Goal: Task Accomplishment & Management: Use online tool/utility

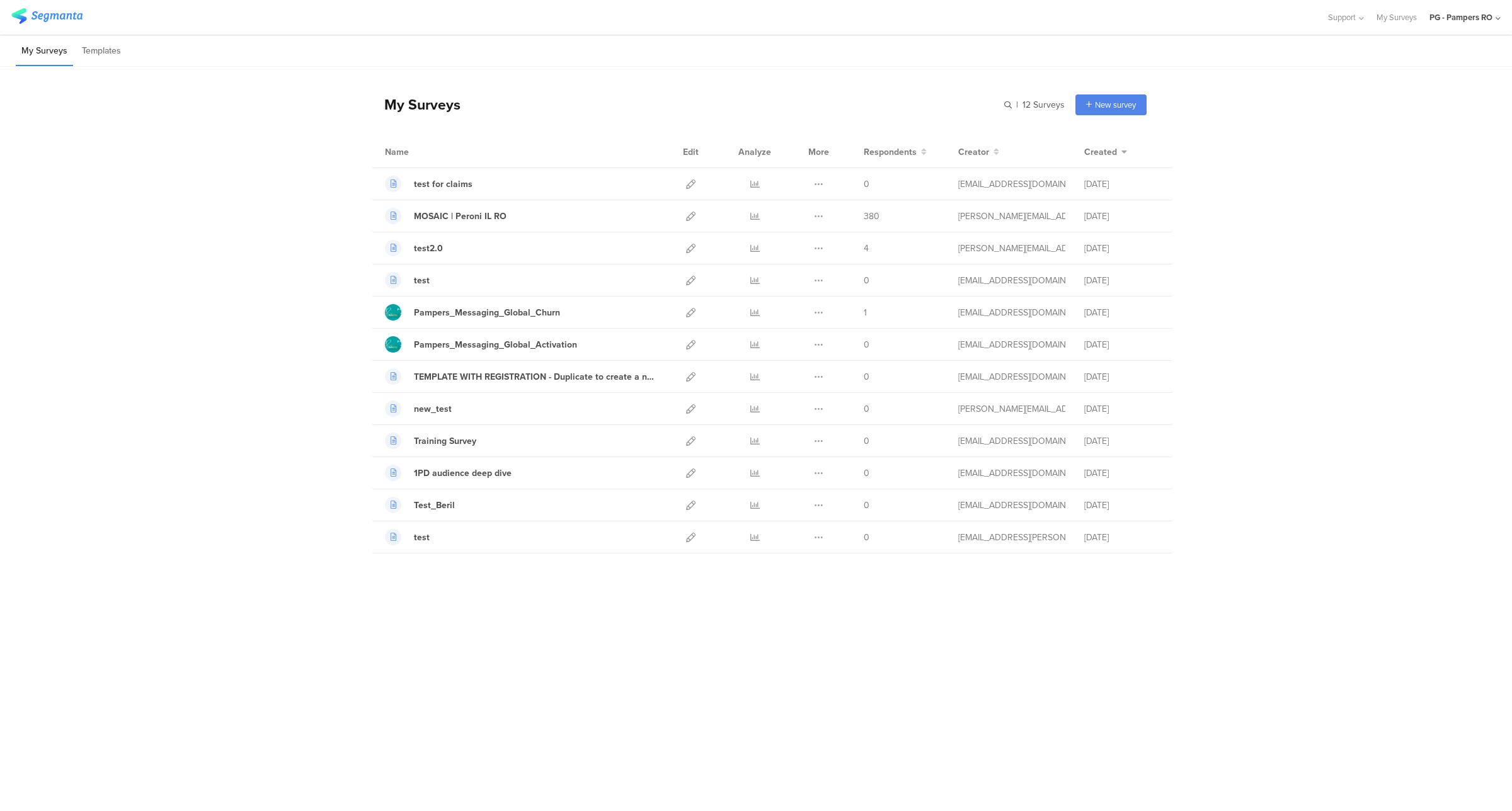
click at [1453, 23] on div "PG - Pampers RO" at bounding box center [1461, 17] width 63 height 12
click at [1393, 242] on span "PG - Pampers UK Janrain" at bounding box center [1398, 244] width 89 height 12
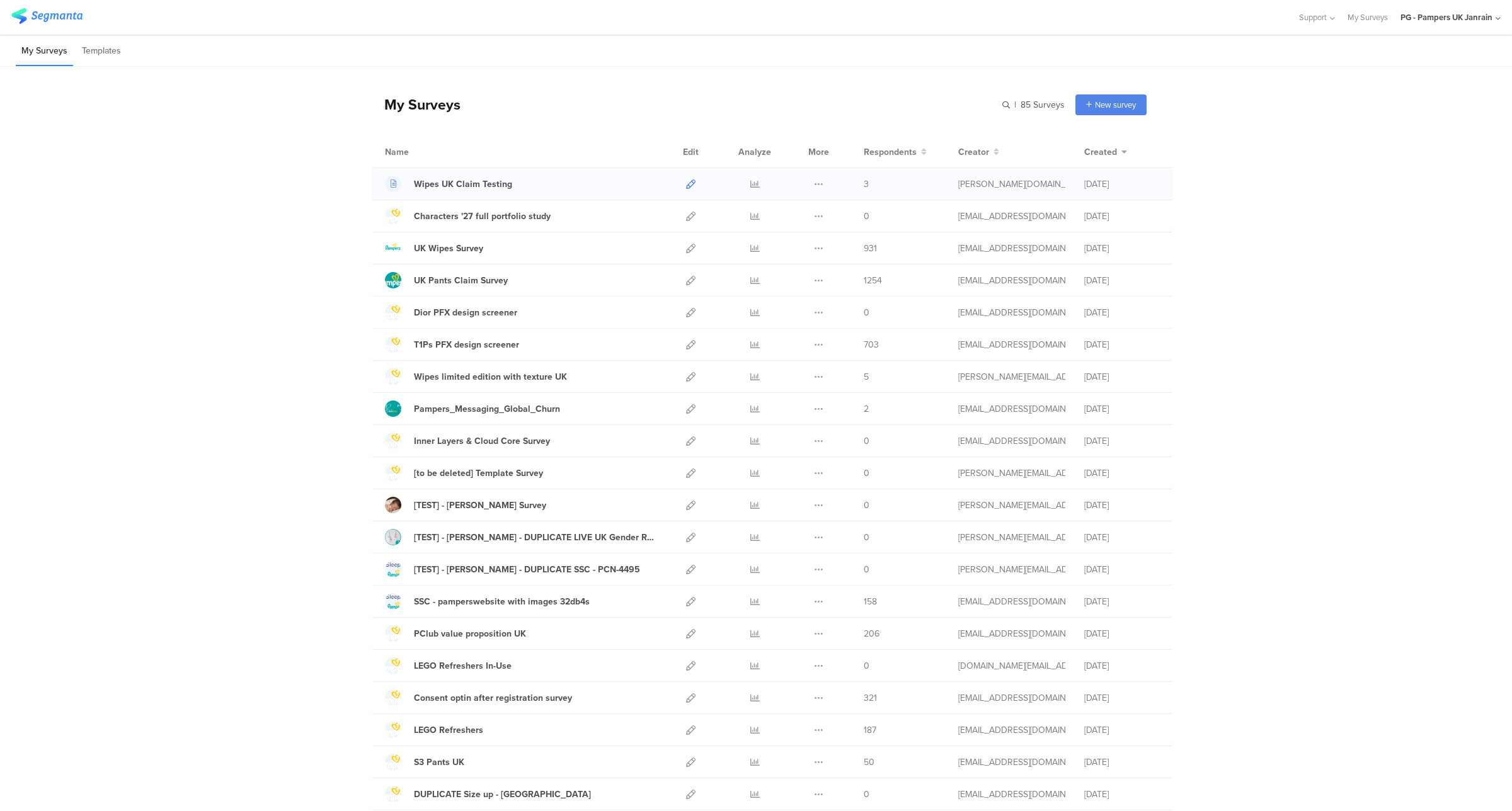
click at [686, 182] on icon at bounding box center [691, 184] width 10 height 10
drag, startPoint x: 504, startPoint y: 184, endPoint x: 407, endPoint y: 193, distance: 97.4
click at [407, 193] on div "Wipes UK Claim Testing Duplicate 3" at bounding box center [772, 184] width 802 height 32
copy link "Wipes UK Claim Testing"
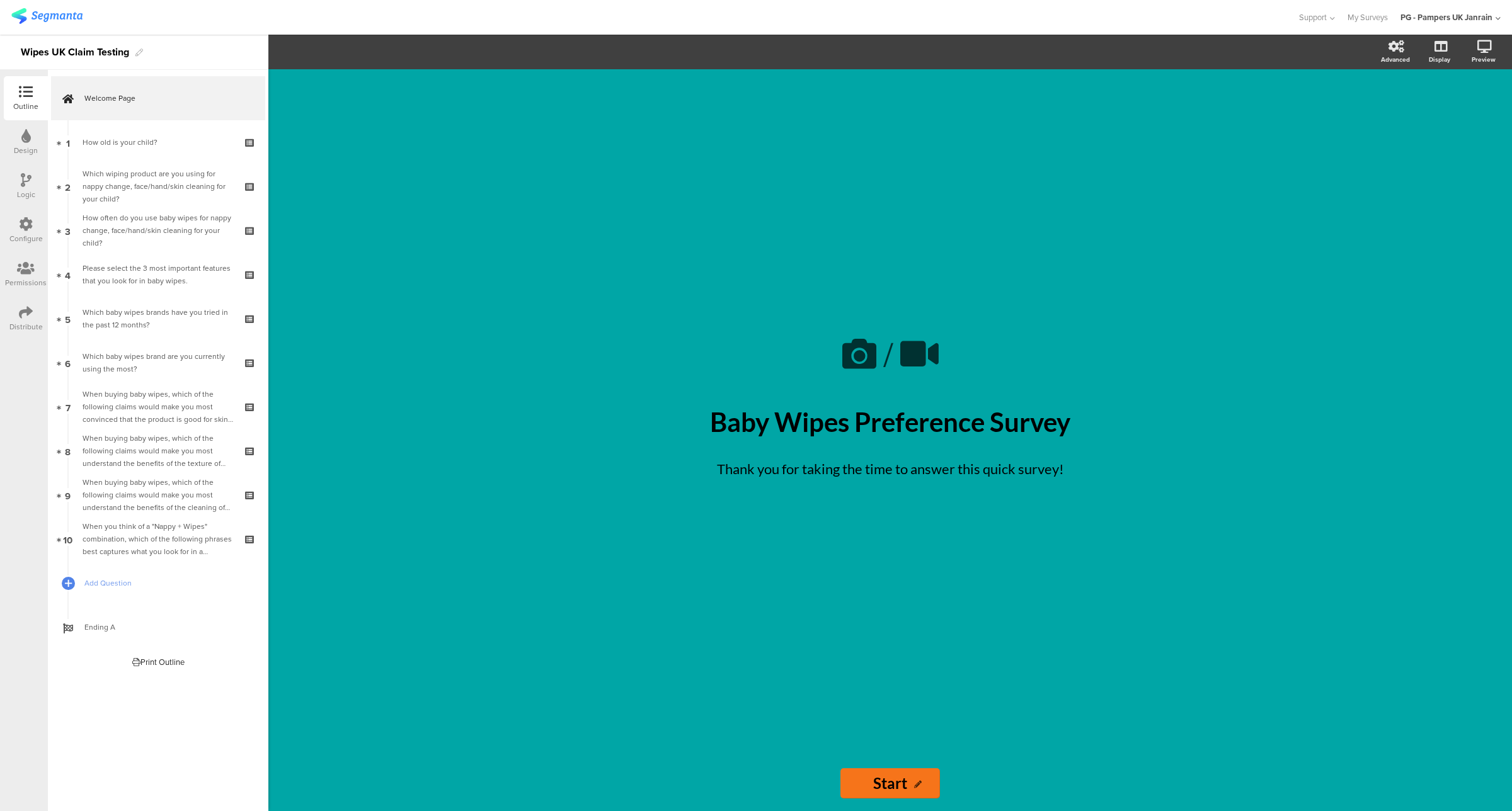
click at [18, 237] on div "Configure" at bounding box center [26, 239] width 33 height 11
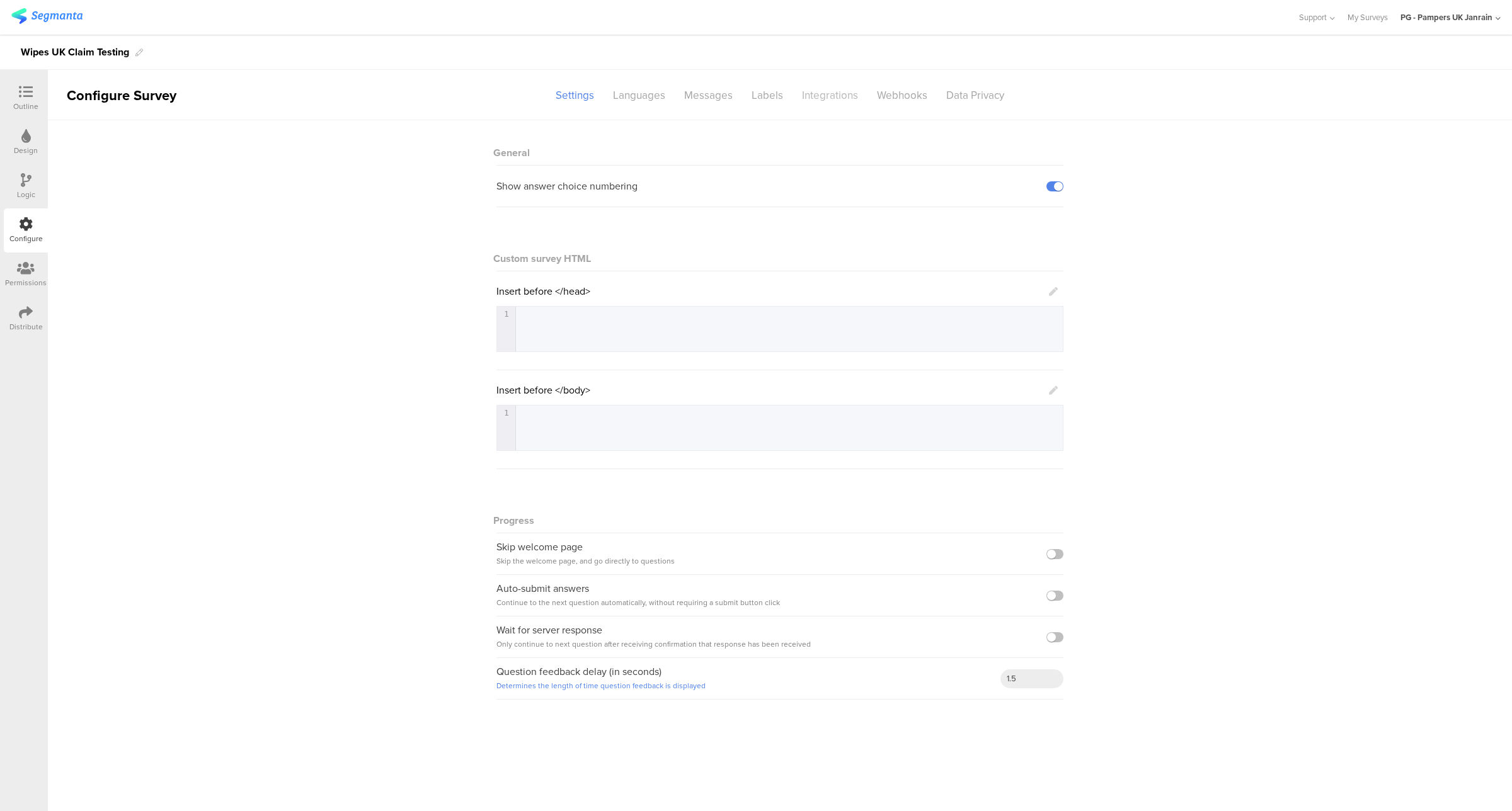
click at [839, 99] on div "Integrations" at bounding box center [830, 95] width 75 height 22
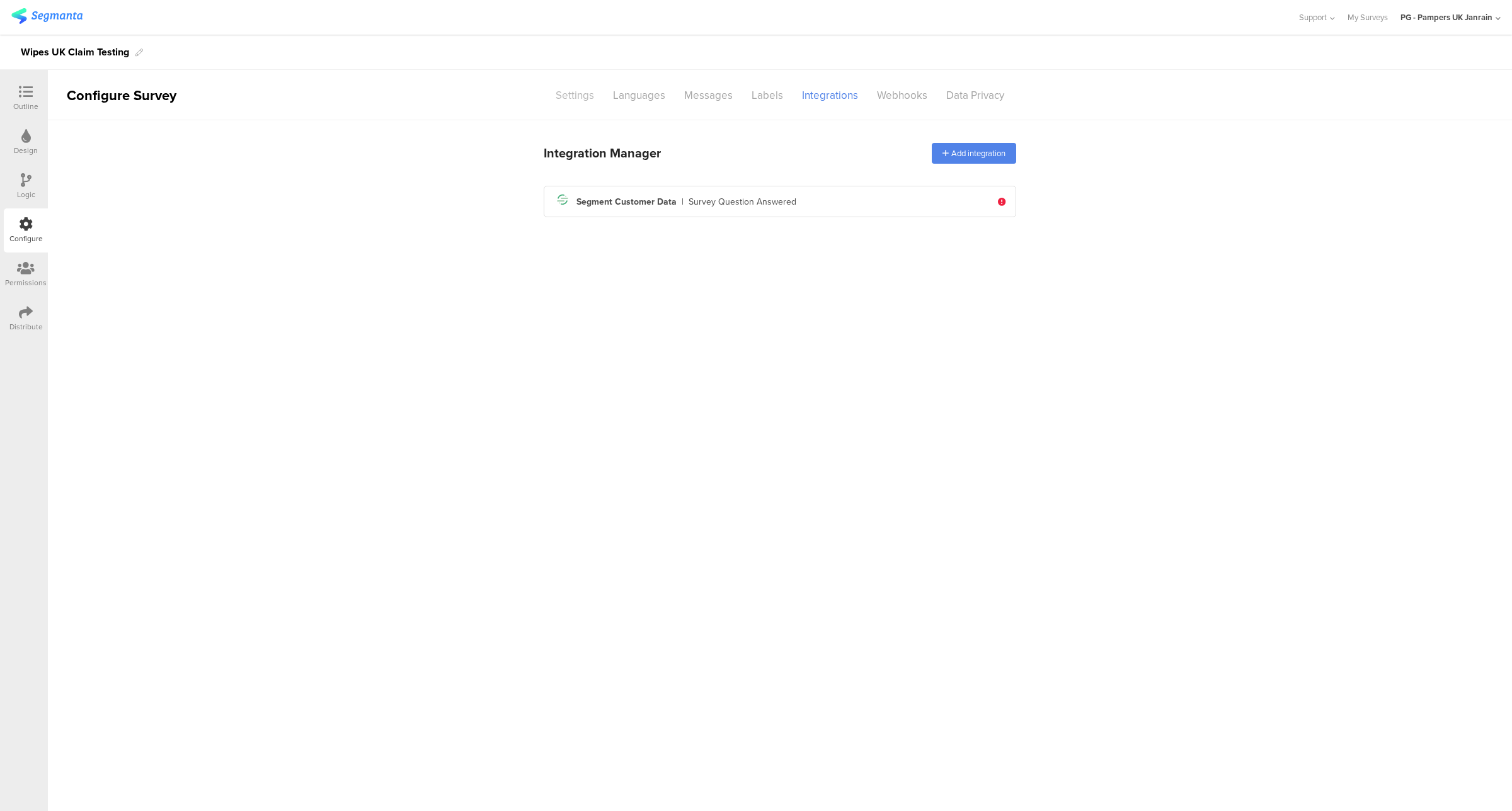
click at [583, 94] on div "Settings" at bounding box center [575, 95] width 57 height 22
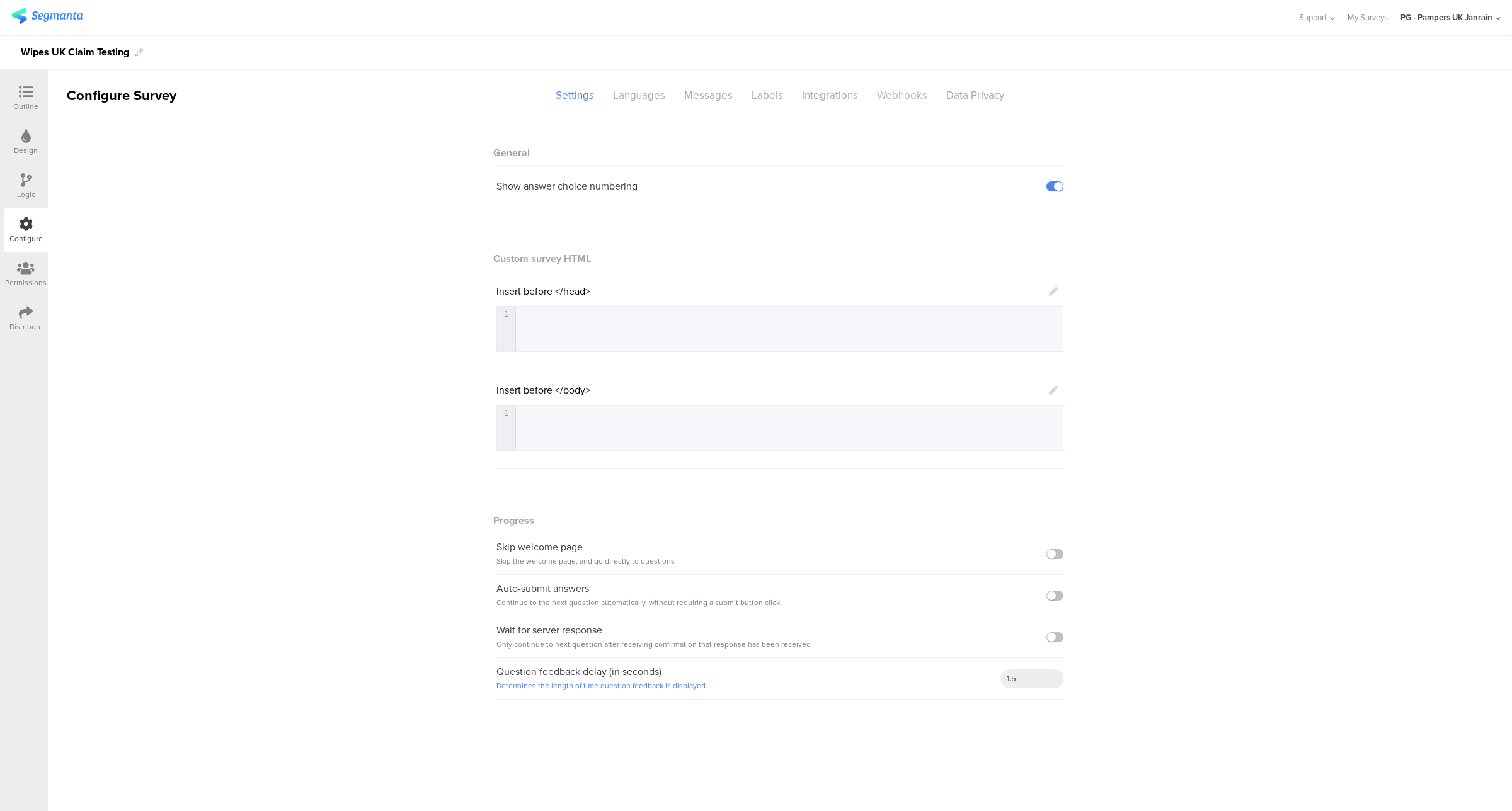
click at [890, 93] on div "Webhooks" at bounding box center [902, 95] width 70 height 22
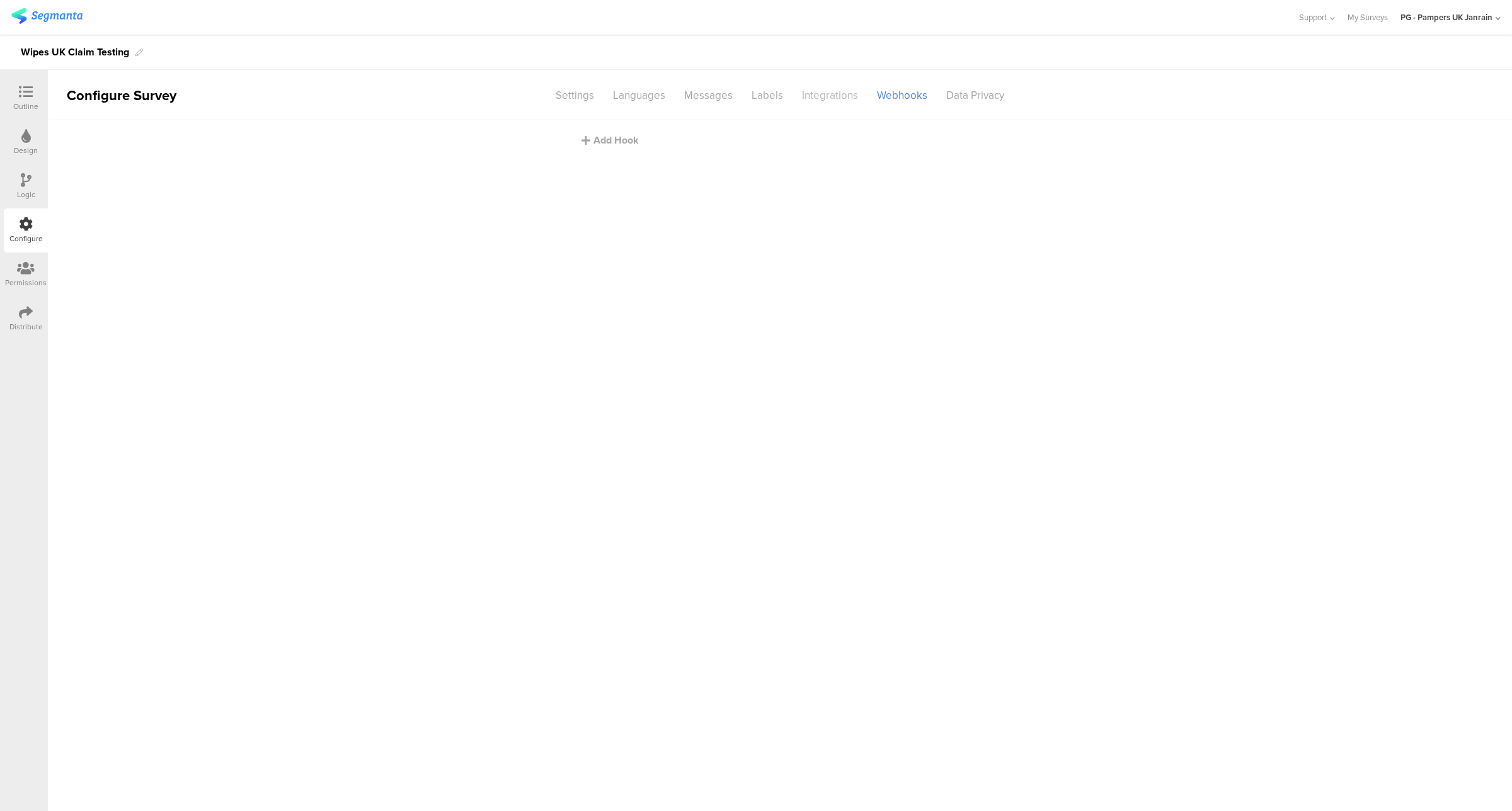
click at [832, 95] on div "Integrations" at bounding box center [830, 95] width 75 height 22
click at [763, 96] on div "Labels" at bounding box center [767, 95] width 50 height 22
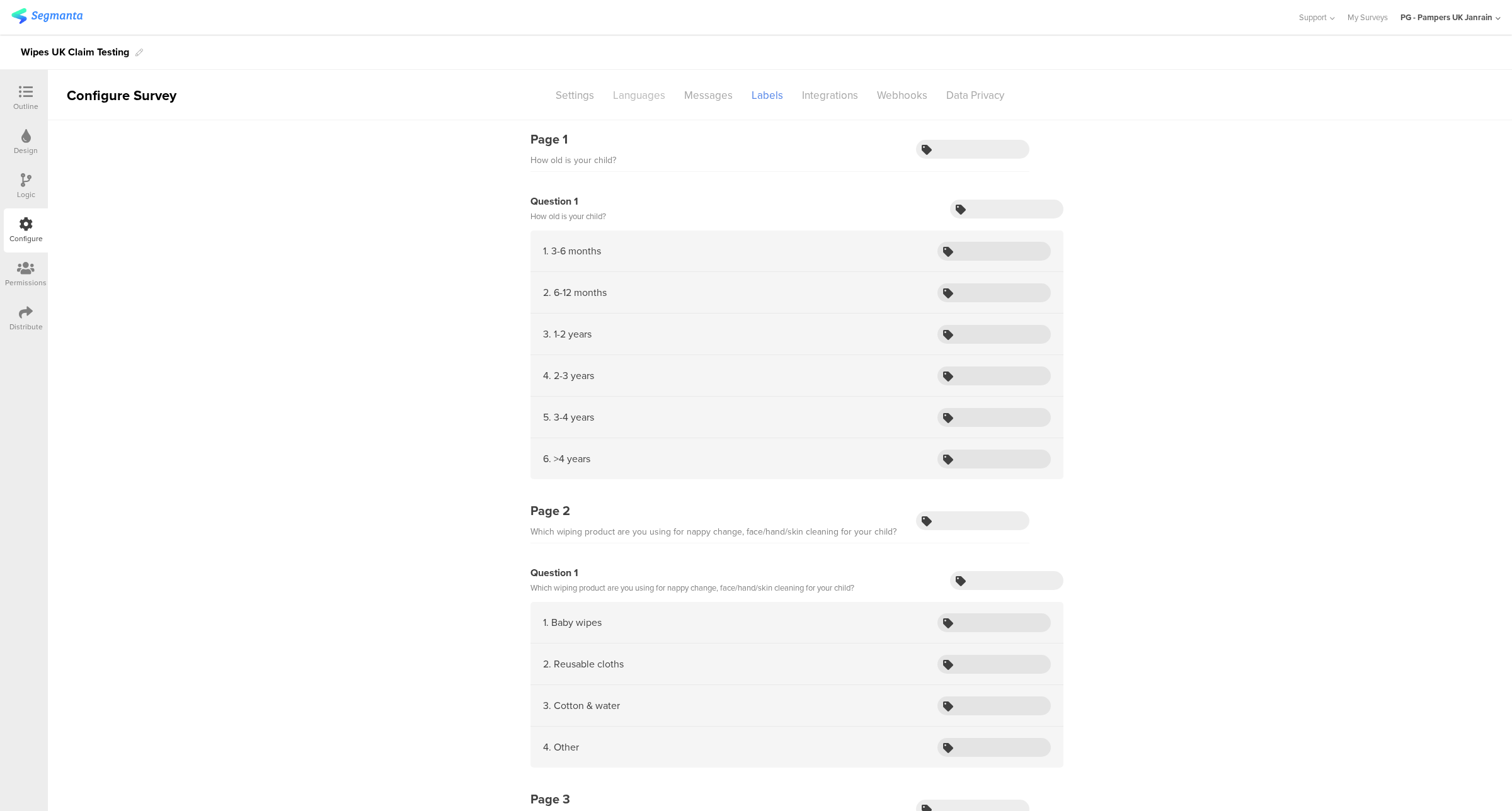
click at [627, 93] on div "Languages" at bounding box center [640, 95] width 71 height 22
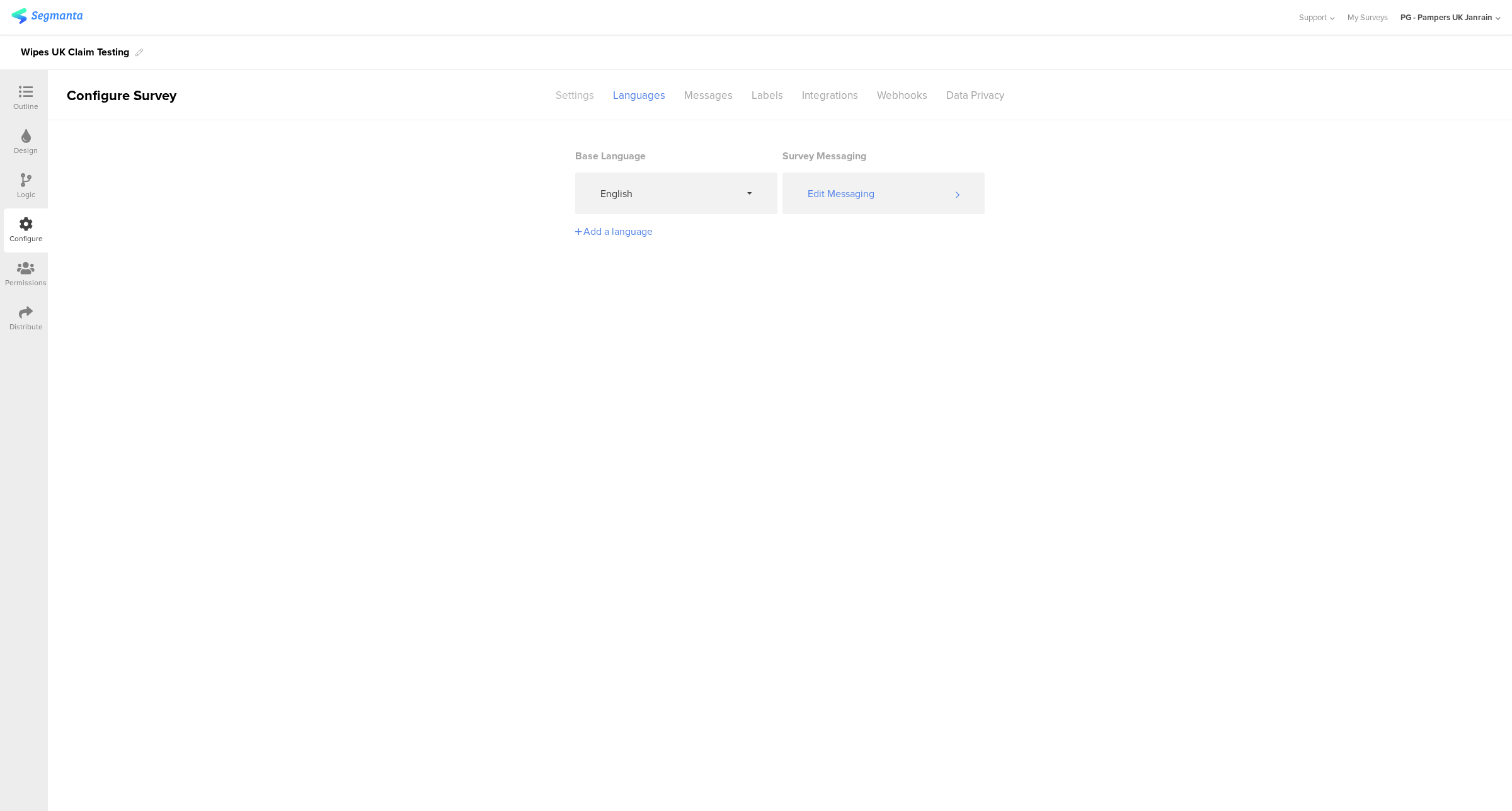
click at [581, 88] on div "Settings" at bounding box center [575, 95] width 57 height 22
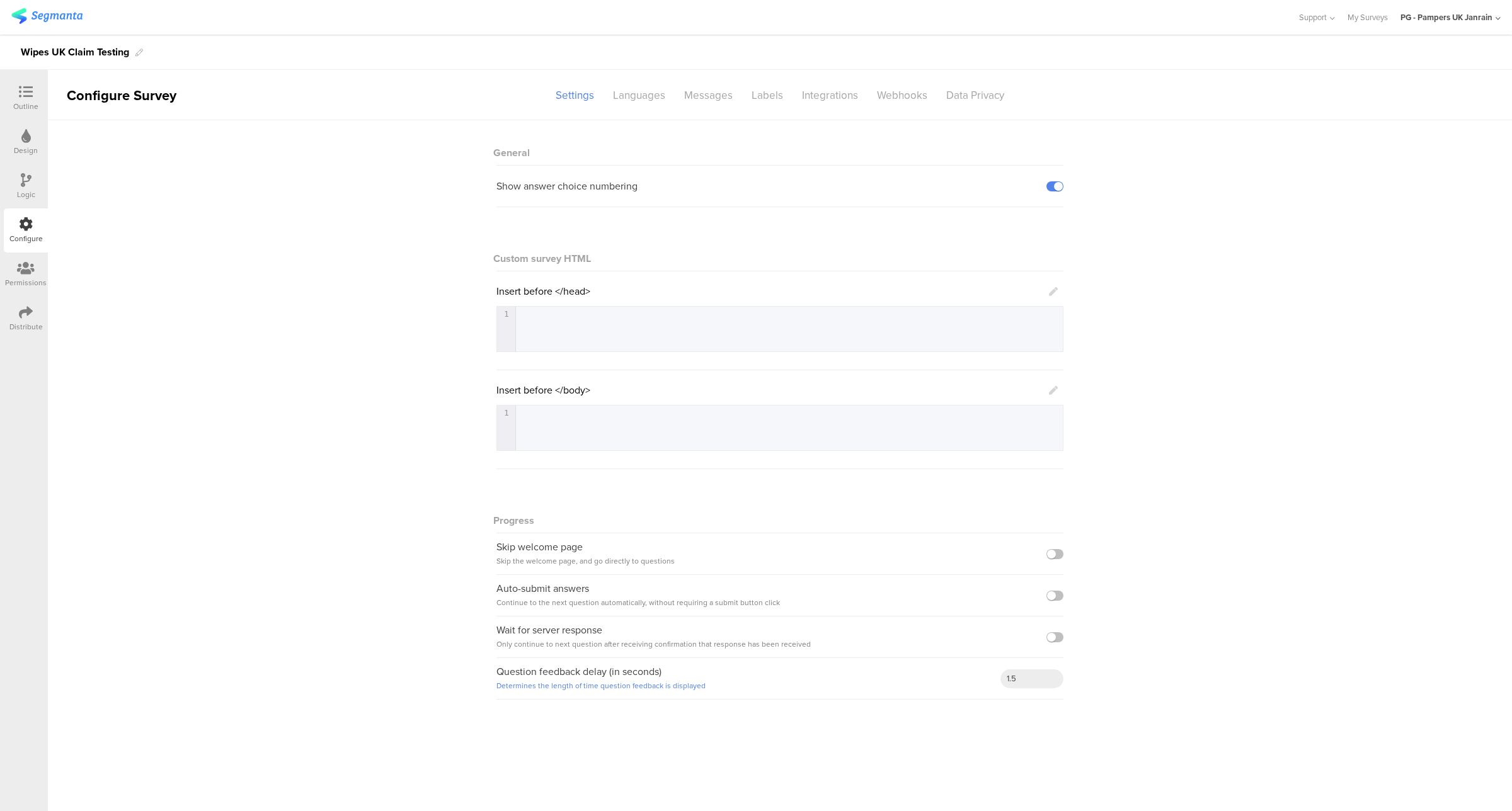
click at [38, 319] on div "Distribute" at bounding box center [26, 318] width 44 height 44
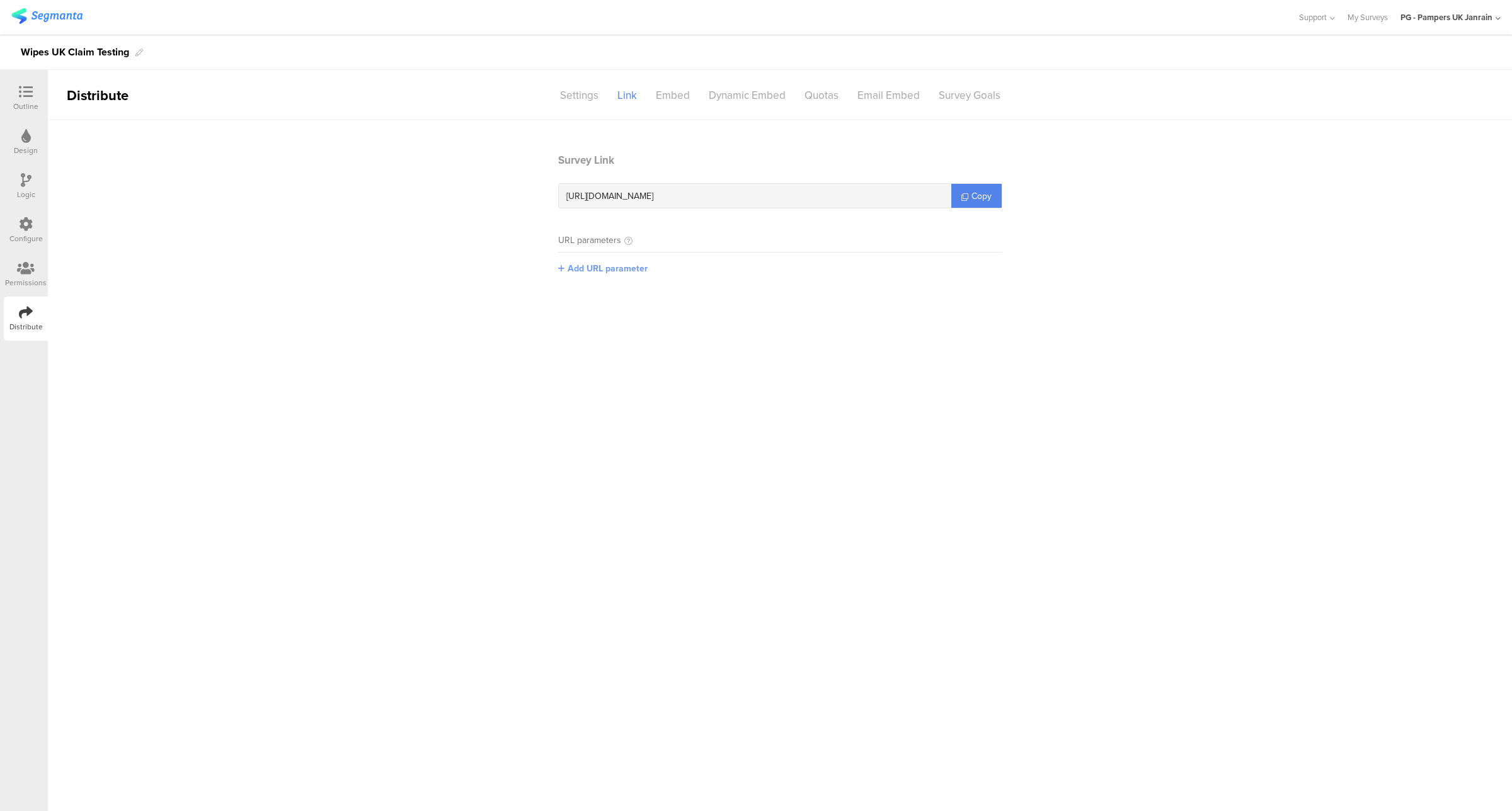
click at [624, 266] on span "Add URL parameter" at bounding box center [607, 269] width 80 height 13
click at [673, 264] on input "text" at bounding box center [641, 268] width 167 height 20
type input "user_id"
drag, startPoint x: 723, startPoint y: 195, endPoint x: 839, endPoint y: 193, distance: 116.0
click at [839, 193] on div "[URL][DOMAIN_NAME] ? user_id= {$user_id}" at bounding box center [755, 196] width 393 height 24
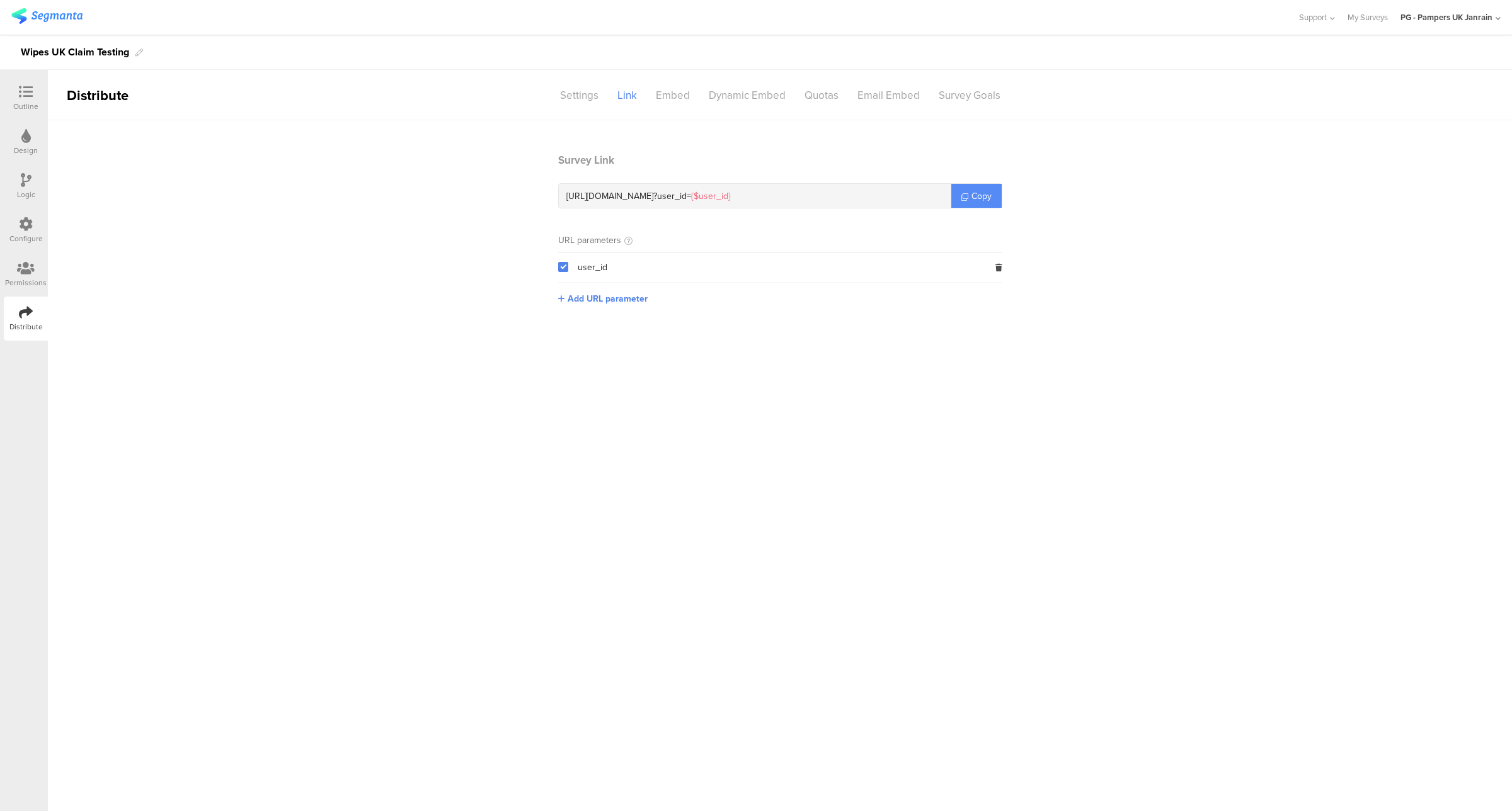
click at [962, 197] on icon at bounding box center [964, 197] width 7 height 7
click at [996, 266] on icon at bounding box center [999, 268] width 7 height 8
click at [961, 194] on icon at bounding box center [964, 197] width 7 height 7
click at [20, 221] on icon at bounding box center [26, 225] width 14 height 14
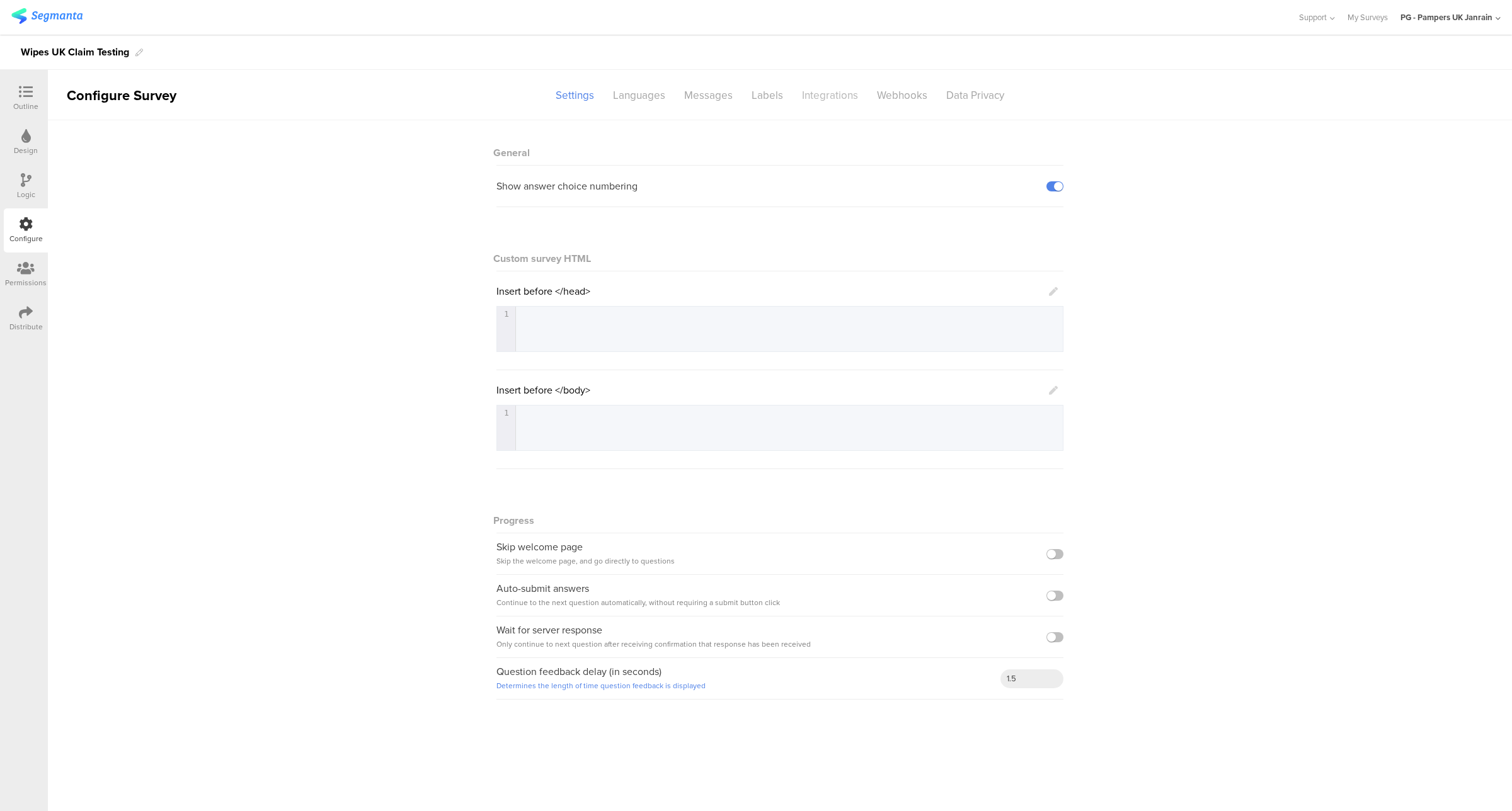
click at [800, 90] on div "Integrations" at bounding box center [830, 95] width 75 height 22
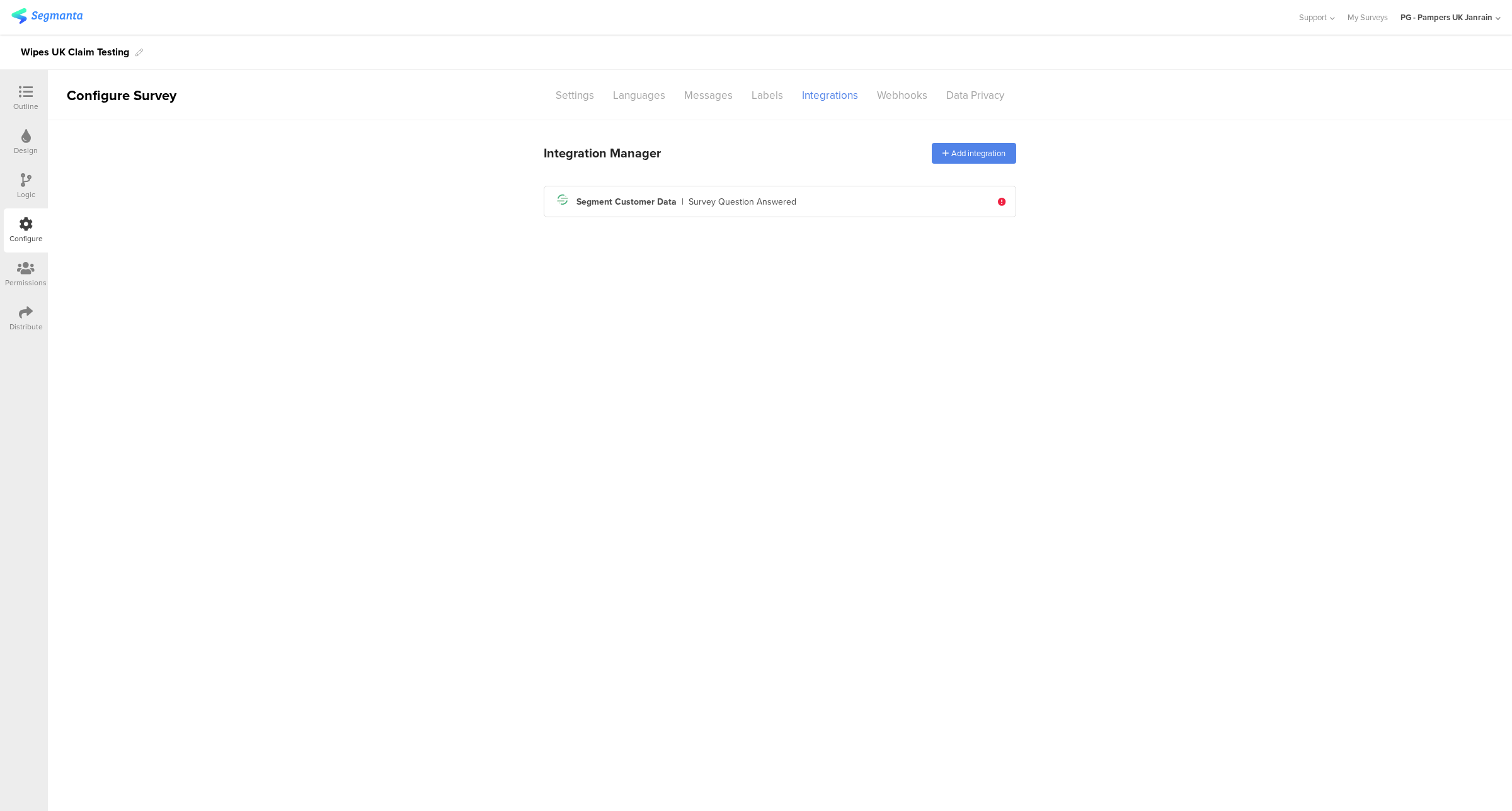
click at [705, 218] on div "Integration Manager Add integration Segment icon Created with Sketch. Segment C…" at bounding box center [780, 179] width 472 height 87
click at [707, 206] on div "Survey Question Answered" at bounding box center [742, 202] width 108 height 13
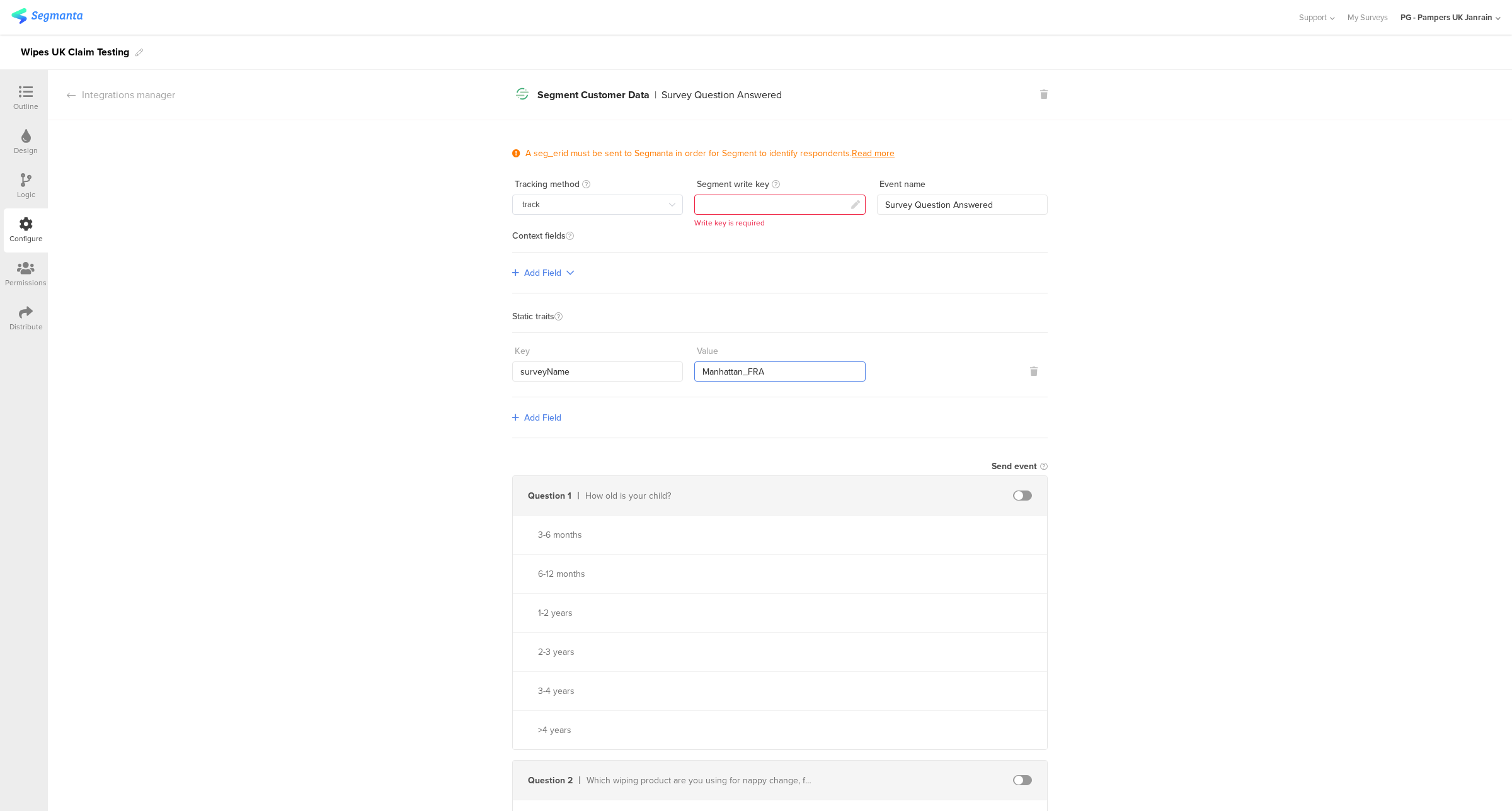
drag, startPoint x: 769, startPoint y: 369, endPoint x: 648, endPoint y: 369, distance: 121.0
click at [648, 369] on div "Key surveyName Value [GEOGRAPHIC_DATA]" at bounding box center [780, 361] width 535 height 41
type input "Wipes_Claims"
drag, startPoint x: 581, startPoint y: 369, endPoint x: 449, endPoint y: 368, distance: 132.0
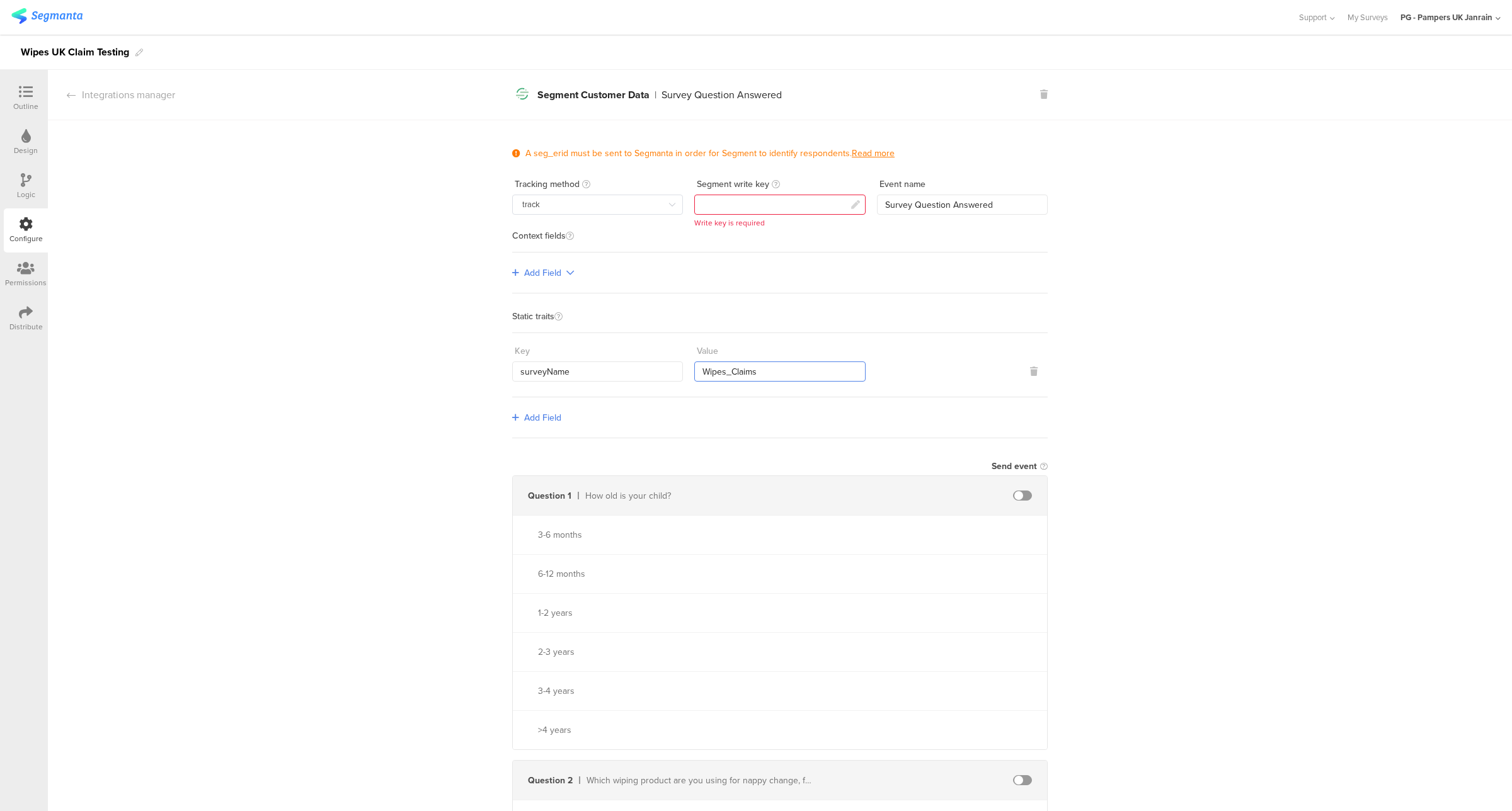
drag, startPoint x: 797, startPoint y: 372, endPoint x: 671, endPoint y: 369, distance: 126.0
click at [671, 369] on div "Key surveyName Value Wipes_Claims" at bounding box center [780, 361] width 535 height 41
